Goal: Task Accomplishment & Management: Use online tool/utility

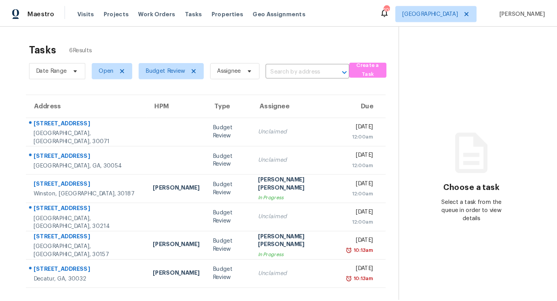
scroll to position [24, 0]
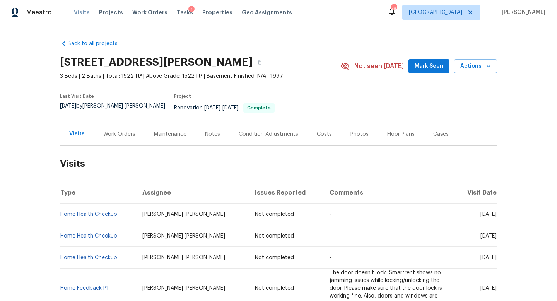
click at [80, 12] on span "Visits" at bounding box center [82, 13] width 16 height 8
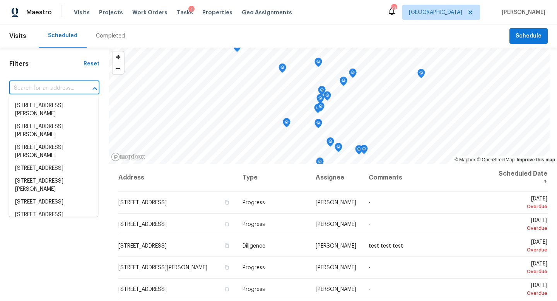
click at [57, 89] on input "text" at bounding box center [43, 88] width 68 height 12
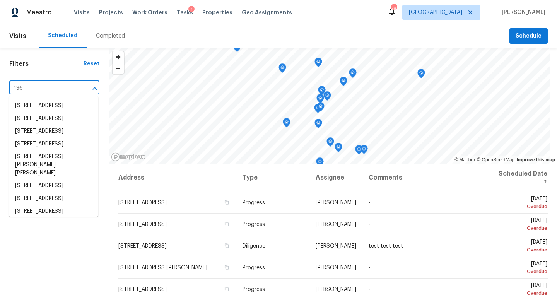
type input "136"
click at [538, 34] on span "Schedule" at bounding box center [529, 36] width 26 height 10
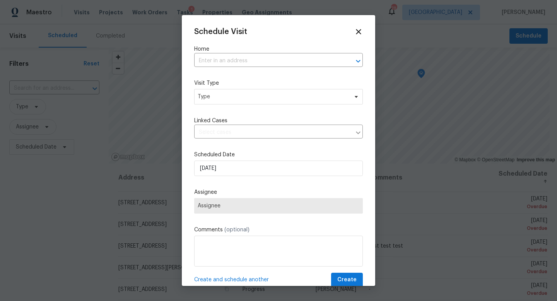
click at [247, 67] on div "Schedule Visit Home ​ Visit Type Type Linked Cases ​ Scheduled Date [DATE] Assi…" at bounding box center [278, 157] width 169 height 260
click at [247, 63] on input "text" at bounding box center [267, 61] width 147 height 12
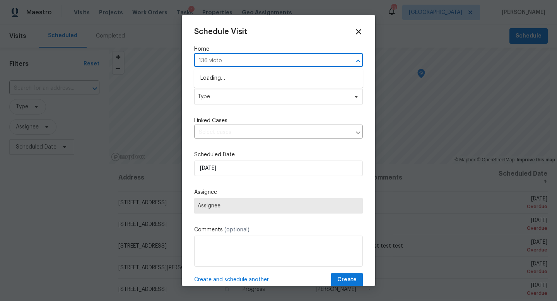
type input "136 [PERSON_NAME]"
click at [268, 79] on li "[STREET_ADDRESS][PERSON_NAME]" at bounding box center [278, 78] width 169 height 13
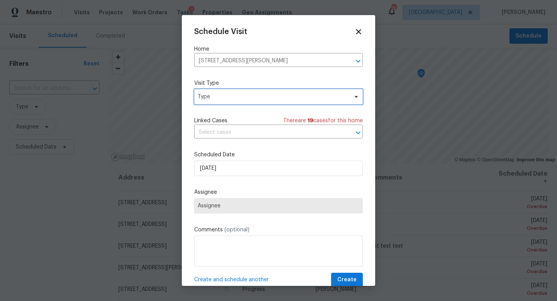
click at [252, 99] on span "Type" at bounding box center [273, 97] width 151 height 8
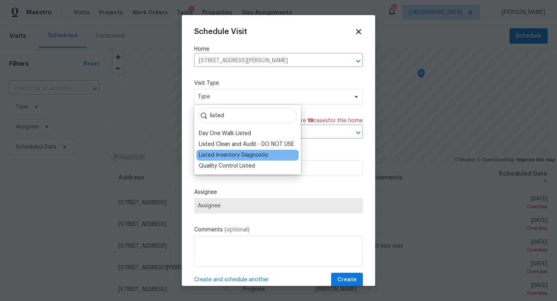
type input "listed"
click at [243, 153] on div "Listed Inventory Diagnostic" at bounding box center [234, 155] width 70 height 8
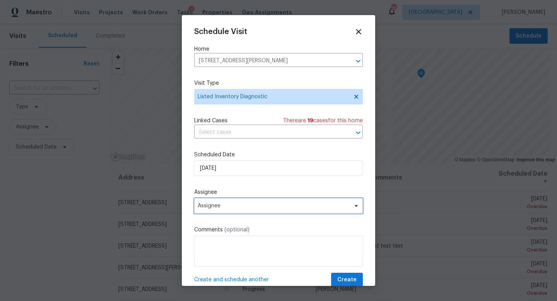
click at [224, 206] on span "Assignee" at bounding box center [274, 206] width 152 height 6
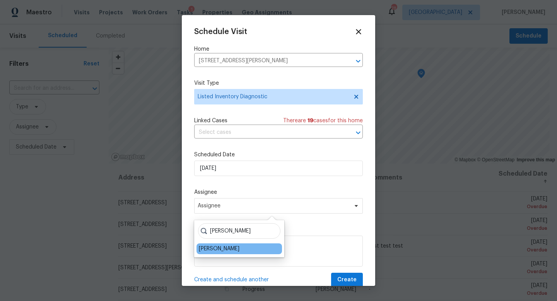
type input "[PERSON_NAME]"
click at [208, 252] on div "[PERSON_NAME]" at bounding box center [219, 249] width 41 height 8
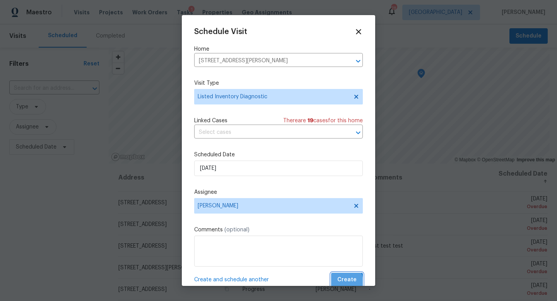
click at [340, 283] on span "Create" at bounding box center [346, 280] width 19 height 10
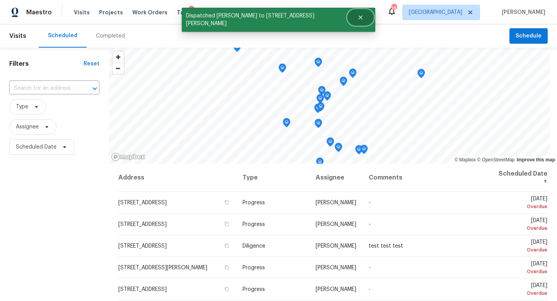
click at [348, 14] on button "Close" at bounding box center [361, 17] width 26 height 15
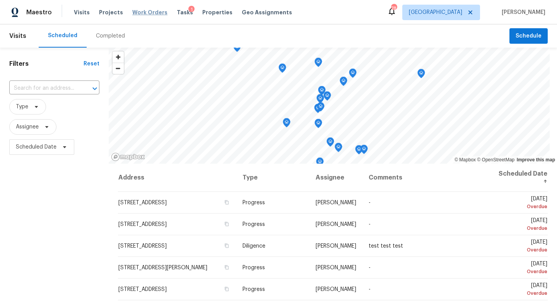
click at [147, 15] on span "Work Orders" at bounding box center [149, 13] width 35 height 8
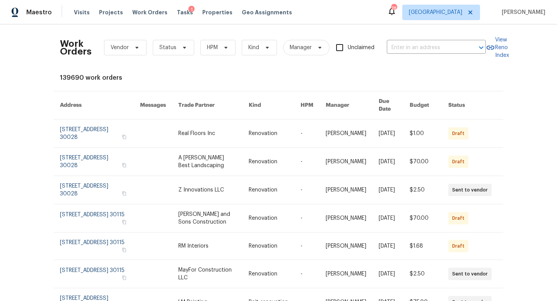
click at [414, 56] on div "Work Orders Vendor Status HPM Kind Manager Unclaimed ​" at bounding box center [273, 48] width 426 height 34
click at [411, 48] on input "text" at bounding box center [425, 48] width 77 height 12
type input "[PERSON_NAME]"
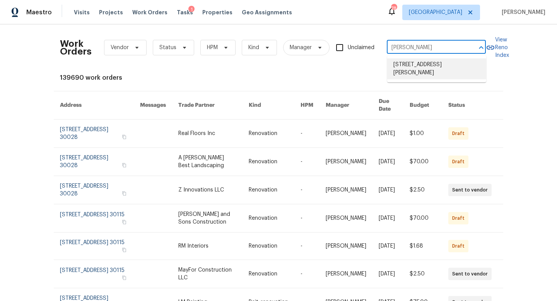
click at [418, 67] on li "[STREET_ADDRESS][PERSON_NAME]" at bounding box center [436, 68] width 99 height 21
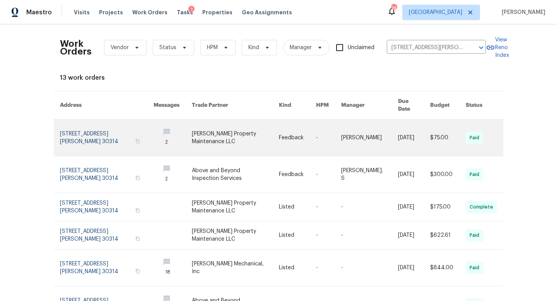
click at [115, 130] on link at bounding box center [107, 138] width 94 height 36
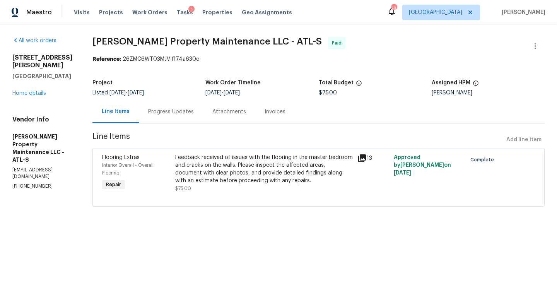
click at [40, 82] on div "[STREET_ADDRESS][PERSON_NAME] Home details" at bounding box center [43, 75] width 62 height 43
click at [41, 91] on link "Home details" at bounding box center [29, 93] width 34 height 5
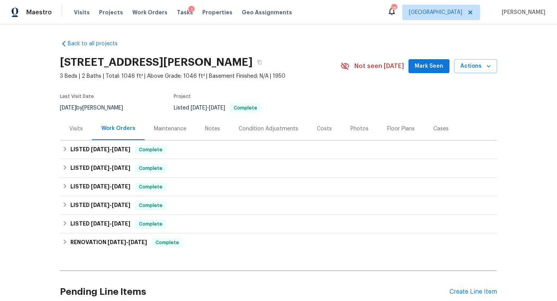
click at [76, 129] on div "Visits" at bounding box center [76, 129] width 14 height 8
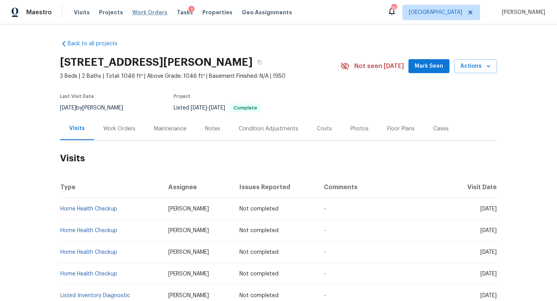
click at [150, 9] on span "Work Orders" at bounding box center [149, 13] width 35 height 8
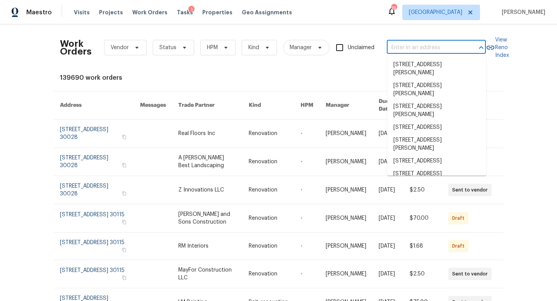
click at [392, 48] on input "text" at bounding box center [425, 48] width 77 height 12
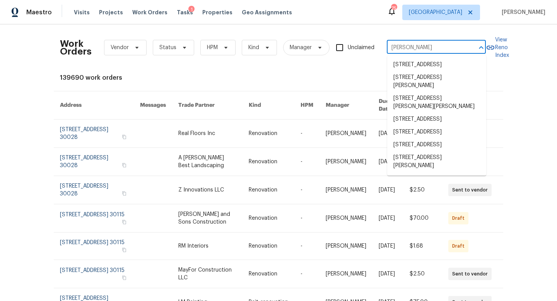
scroll to position [890, 0]
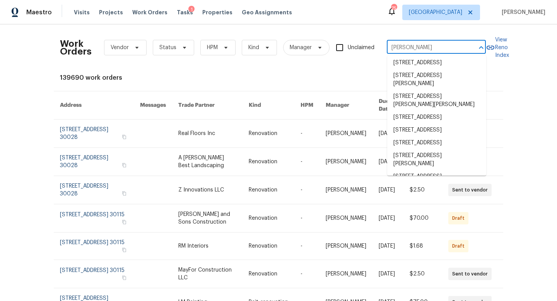
type input "[PERSON_NAME]"
click at [147, 17] on div "Visits Projects Work Orders Tasks 1 Properties Geo Assignments" at bounding box center [188, 12] width 228 height 15
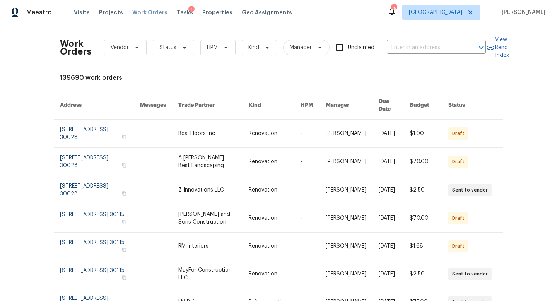
click at [147, 14] on span "Work Orders" at bounding box center [149, 13] width 35 height 8
click at [214, 10] on span "Properties" at bounding box center [217, 13] width 30 height 8
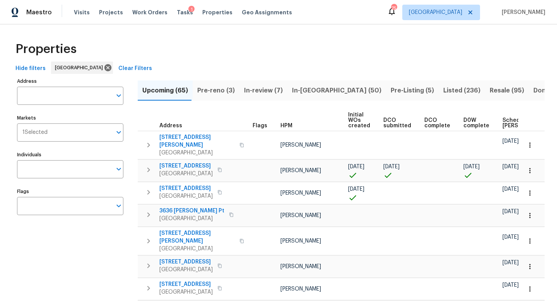
click at [490, 87] on span "Resale (95)" at bounding box center [507, 90] width 34 height 11
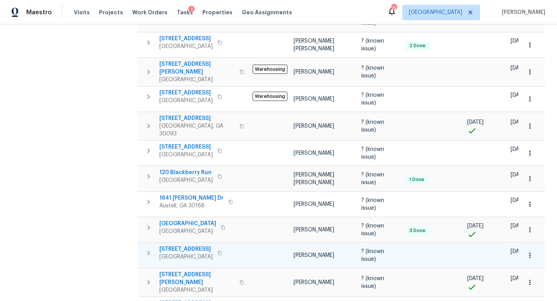
scroll to position [518, 0]
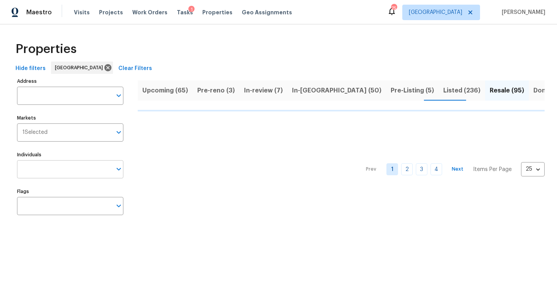
click at [67, 167] on input "Individuals" at bounding box center [64, 169] width 95 height 18
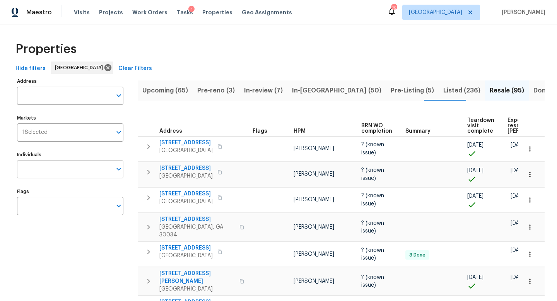
click at [51, 167] on input "Individuals" at bounding box center [64, 169] width 95 height 18
type input "[PERSON_NAME]"
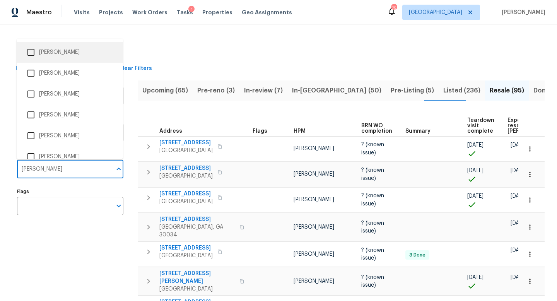
click at [50, 46] on li "[PERSON_NAME]" at bounding box center [70, 52] width 94 height 16
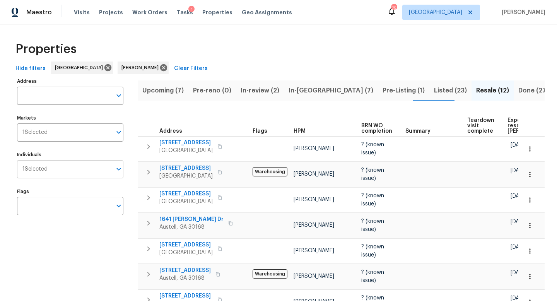
click at [64, 169] on input "Individuals" at bounding box center [80, 169] width 64 height 18
type input "kenroy"
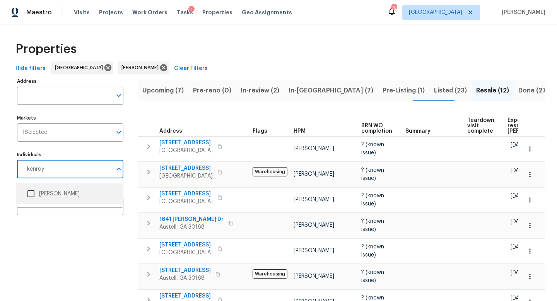
click at [66, 197] on li "[PERSON_NAME]" at bounding box center [70, 194] width 94 height 16
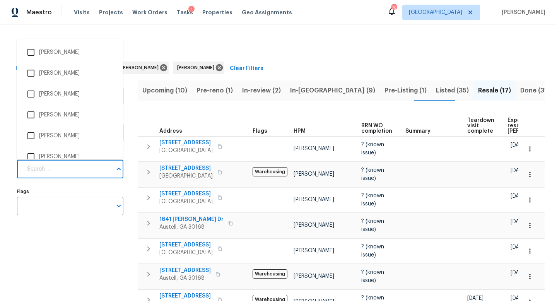
click at [87, 170] on input "Individuals" at bounding box center [66, 169] width 89 height 18
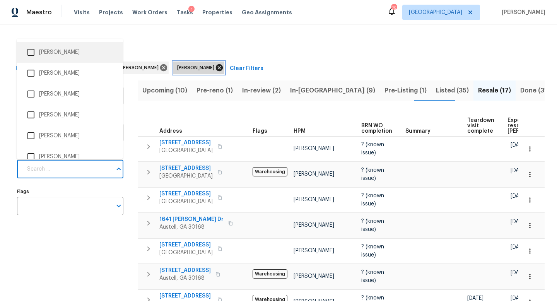
click at [216, 65] on icon at bounding box center [219, 67] width 7 height 7
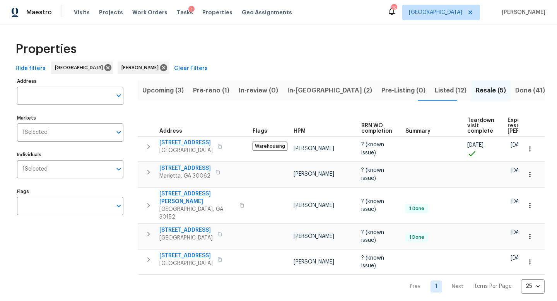
click at [218, 91] on span "Pre-reno (1)" at bounding box center [211, 90] width 36 height 11
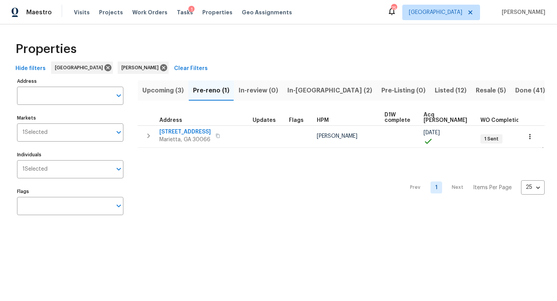
click at [310, 89] on span "In-[GEOGRAPHIC_DATA] (2)" at bounding box center [330, 90] width 85 height 11
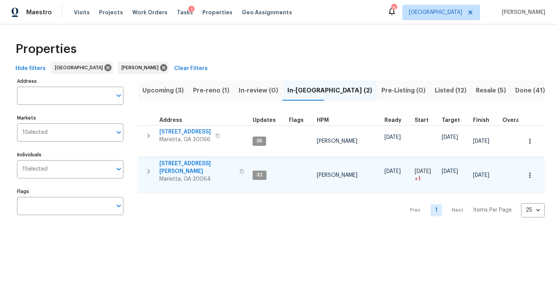
click at [240, 169] on icon "button" at bounding box center [242, 171] width 4 height 4
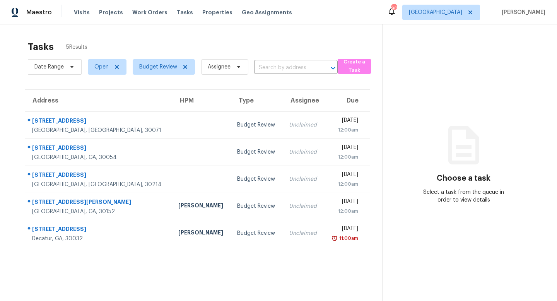
scroll to position [24, 0]
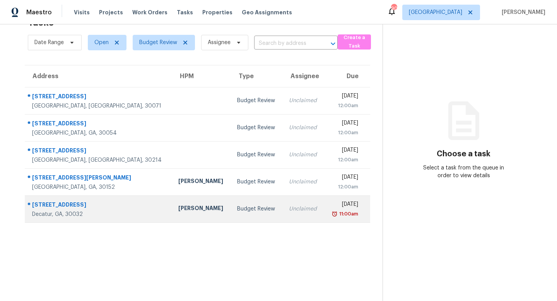
click at [283, 201] on td "Unclaimed" at bounding box center [303, 208] width 41 height 27
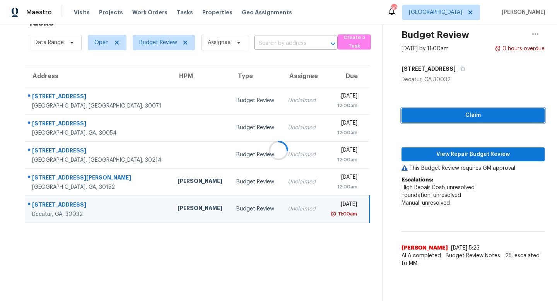
click at [447, 109] on button "Claim" at bounding box center [473, 115] width 143 height 14
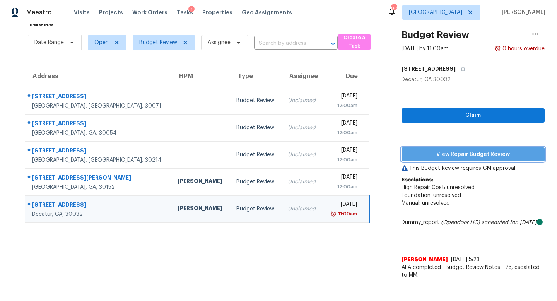
click at [452, 152] on span "View Repair Budget Review" at bounding box center [473, 155] width 131 height 10
